Goal: Task Accomplishment & Management: Use online tool/utility

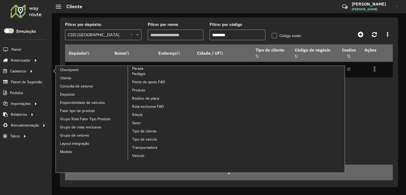
drag, startPoint x: 147, startPoint y: 130, endPoint x: 247, endPoint y: 118, distance: 100.9
click at [147, 130] on span "Tipo de cliente" at bounding box center [144, 131] width 24 height 6
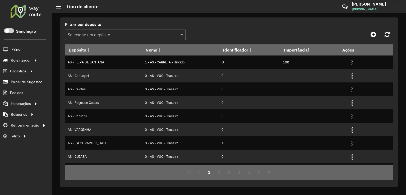
click at [101, 36] on input "text" at bounding box center [120, 35] width 105 height 6
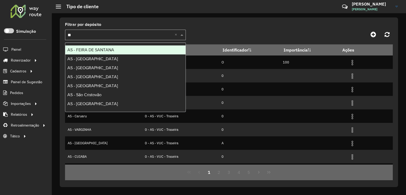
type input "***"
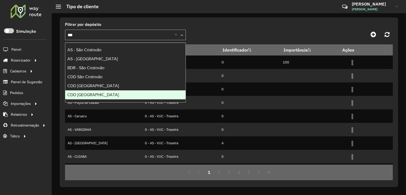
click at [97, 97] on div "CDD [GEOGRAPHIC_DATA]" at bounding box center [125, 94] width 120 height 9
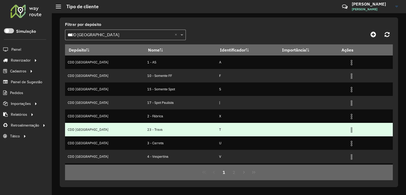
scroll to position [52, 0]
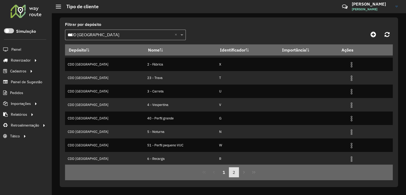
click at [234, 172] on button "2" at bounding box center [234, 172] width 10 height 10
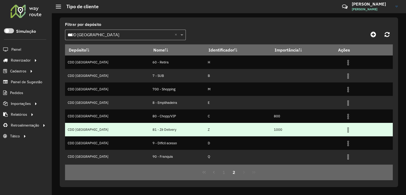
click at [345, 128] on img at bounding box center [348, 130] width 6 height 6
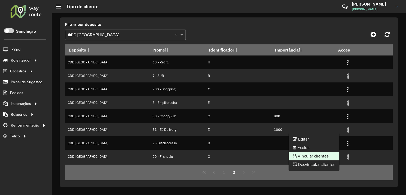
click at [315, 157] on li "Vincular clientes" at bounding box center [314, 156] width 51 height 8
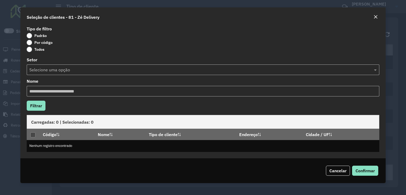
click at [30, 43] on label "Por código" at bounding box center [40, 42] width 26 height 5
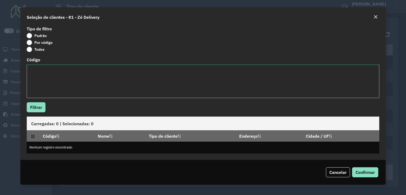
click at [51, 70] on textarea "Código" at bounding box center [203, 81] width 353 height 34
paste textarea "**** ***** **** ***** ***** ***** ***** ***** ***** ***** ***** ***** ***** ***…"
type textarea "**** ***** **** ***** ***** ***** ***** ***** ***** ***** ***** ***** ***** ***…"
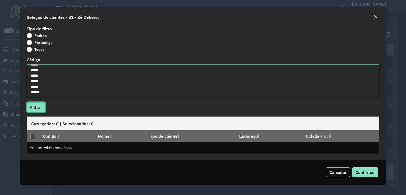
click at [38, 108] on button "Filtrar" at bounding box center [36, 107] width 19 height 10
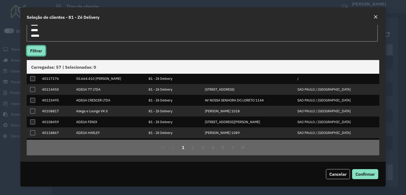
scroll to position [0, 0]
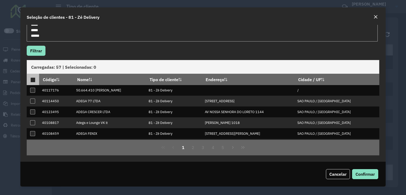
click at [33, 80] on div at bounding box center [32, 79] width 5 height 5
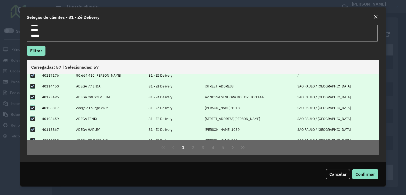
scroll to position [53, 0]
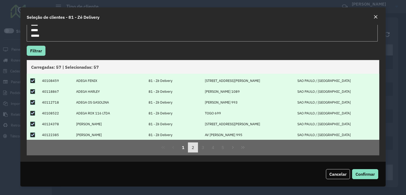
click at [192, 149] on button "2" at bounding box center [193, 147] width 10 height 10
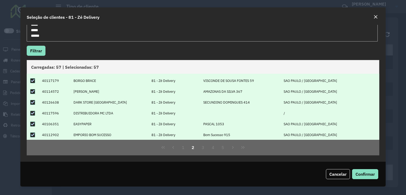
scroll to position [0, 0]
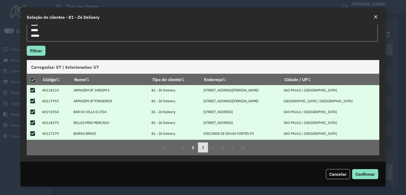
click at [200, 147] on button "3" at bounding box center [203, 147] width 10 height 10
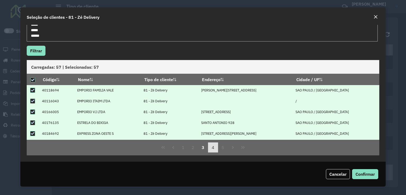
click at [212, 151] on button "4" at bounding box center [213, 147] width 10 height 10
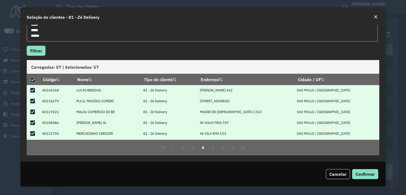
scroll to position [53, 0]
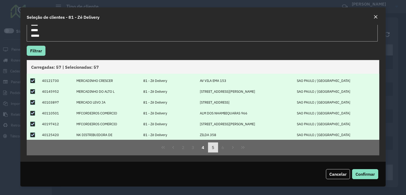
click at [215, 148] on button "5" at bounding box center [213, 147] width 10 height 10
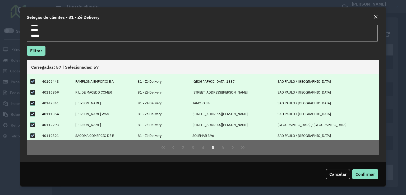
scroll to position [0, 0]
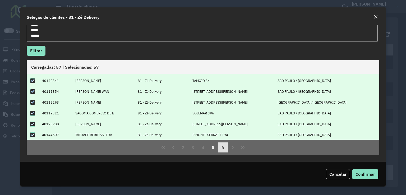
click at [221, 148] on button "6" at bounding box center [223, 147] width 10 height 10
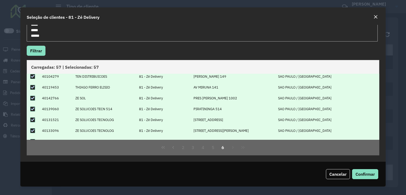
scroll to position [20, 0]
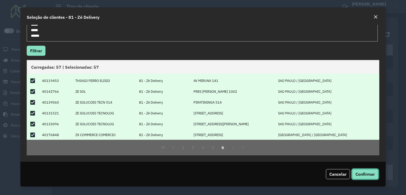
click at [367, 174] on span "Confirmar" at bounding box center [364, 174] width 19 height 5
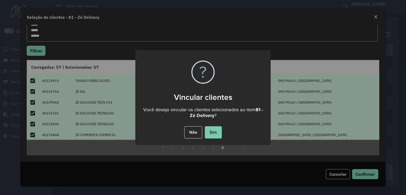
click at [215, 136] on button "Sim" at bounding box center [213, 132] width 17 height 12
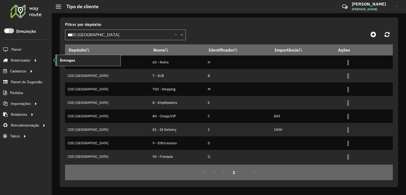
click at [89, 60] on link "Entregas" at bounding box center [88, 60] width 65 height 11
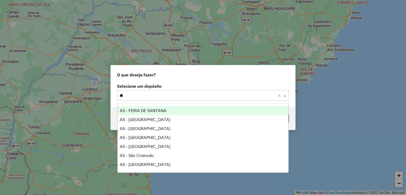
type input "***"
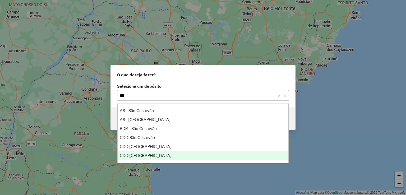
click at [158, 157] on div "CDD [GEOGRAPHIC_DATA]" at bounding box center [203, 155] width 171 height 9
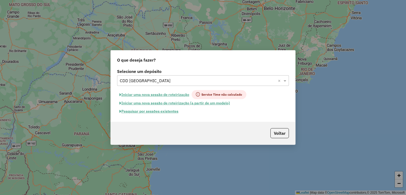
click at [177, 110] on button "Pesquisar por sessões existentes" at bounding box center [149, 111] width 64 height 8
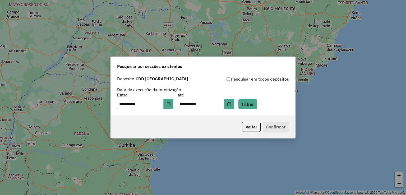
click at [256, 99] on div "**********" at bounding box center [203, 101] width 172 height 16
click at [250, 107] on button "Filtrar" at bounding box center [247, 104] width 19 height 10
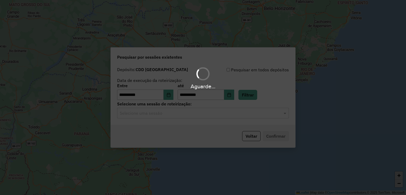
click at [171, 114] on div "Aguarde..." at bounding box center [203, 97] width 406 height 195
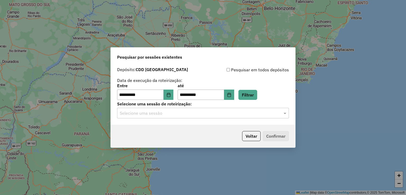
click at [171, 114] on input "text" at bounding box center [198, 113] width 156 height 6
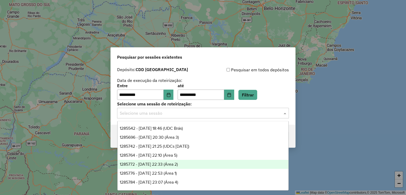
click at [194, 164] on div "1285772 - 30/09/2025 22:33 (Área 2)" at bounding box center [203, 164] width 171 height 9
click at [212, 113] on input "text" at bounding box center [198, 113] width 156 height 6
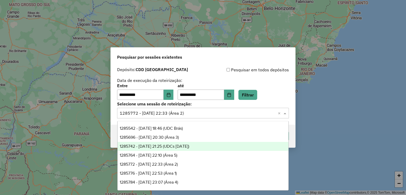
click at [183, 152] on div "1285764 - 30/09/2025 22:10 (Área 5)" at bounding box center [203, 155] width 171 height 9
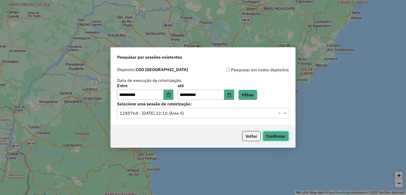
click at [277, 136] on button "Confirmar" at bounding box center [276, 136] width 26 height 10
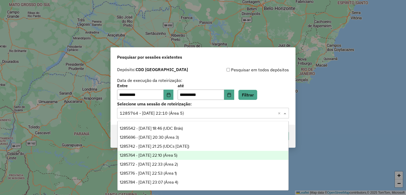
click at [214, 111] on input "text" at bounding box center [198, 113] width 156 height 6
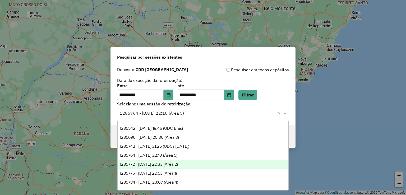
click at [193, 164] on div "1285772 - 30/09/2025 22:33 (Área 2)" at bounding box center [203, 164] width 171 height 9
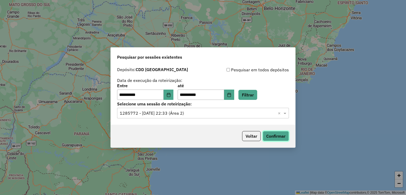
click at [275, 135] on button "Confirmar" at bounding box center [276, 136] width 26 height 10
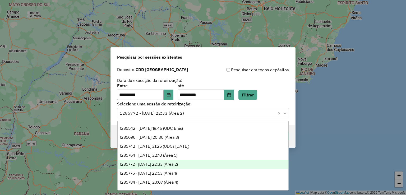
click at [214, 117] on div "Selecione uma sessão × 1285772 - 30/09/2025 22:33 (Área 2) ×" at bounding box center [203, 113] width 172 height 11
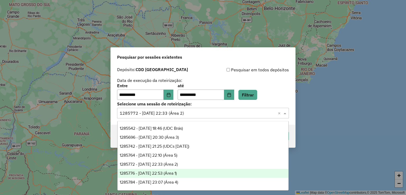
click at [190, 171] on div "1285776 - 30/09/2025 22:53 (Área 1)" at bounding box center [203, 173] width 171 height 9
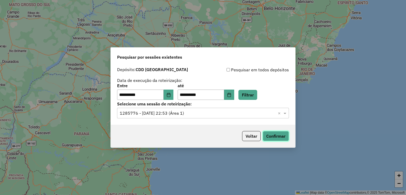
click at [273, 135] on button "Confirmar" at bounding box center [276, 136] width 26 height 10
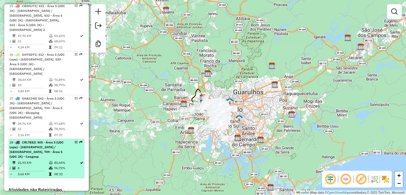
scroll to position [1076, 0]
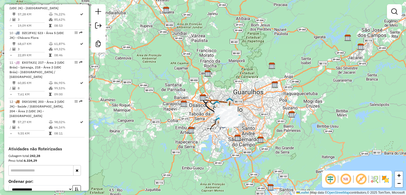
scroll to position [579, 0]
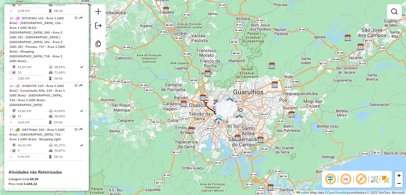
scroll to position [743, 0]
